Goal: Navigation & Orientation: Find specific page/section

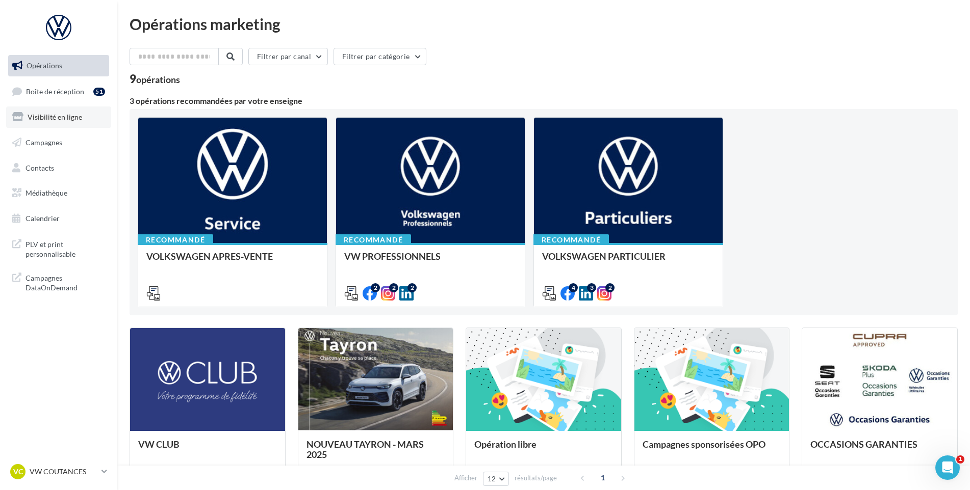
click at [92, 117] on link "Visibilité en ligne" at bounding box center [58, 117] width 105 height 21
click at [88, 97] on link "Boîte de réception 51" at bounding box center [58, 92] width 105 height 22
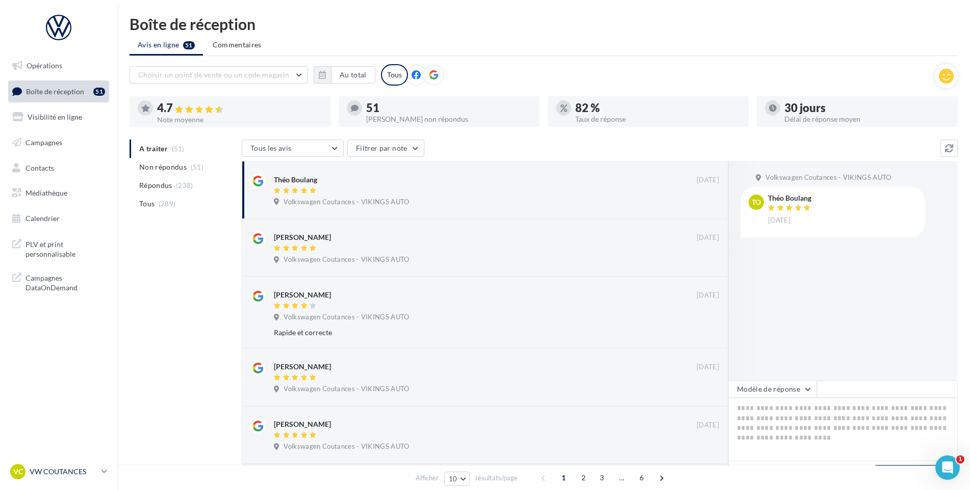
click at [69, 477] on div "VC VW COUTANCES vw-cou-vau" at bounding box center [53, 471] width 87 height 15
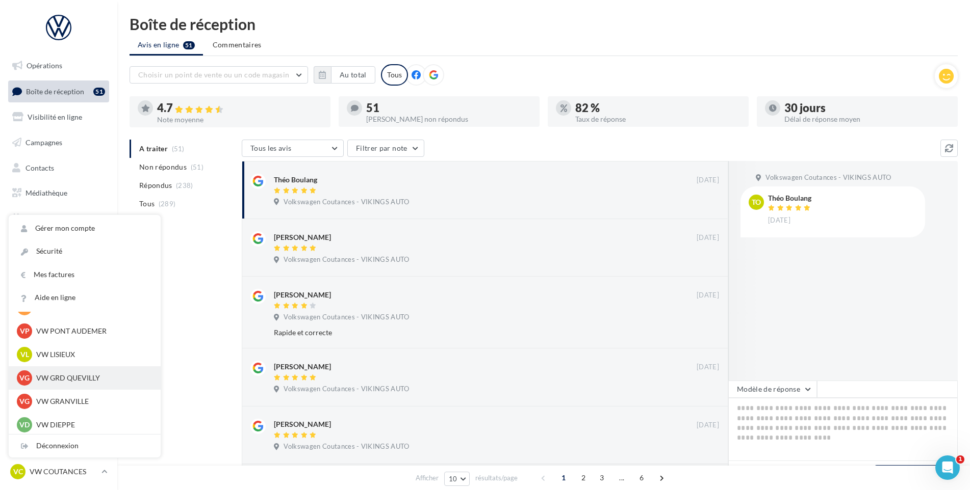
scroll to position [226, 0]
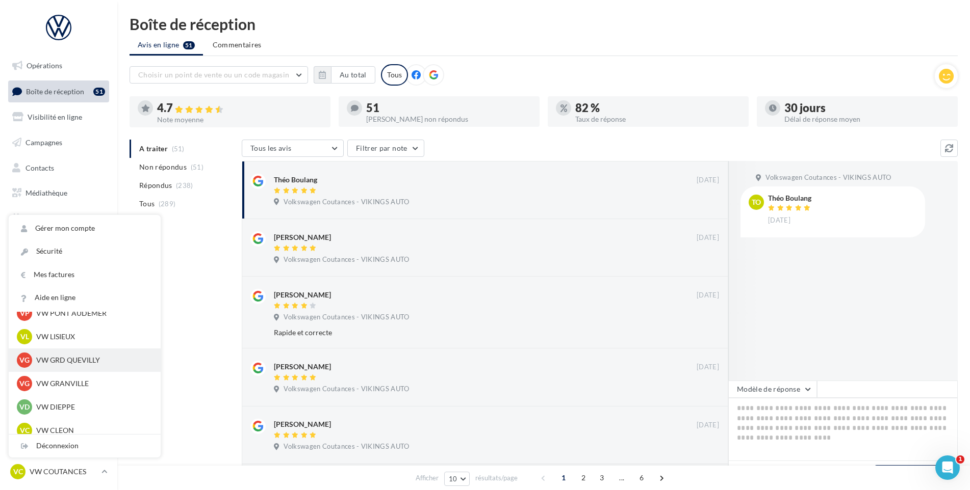
click at [76, 361] on p "VW GRD QUEVILLY" at bounding box center [92, 360] width 112 height 10
